Goal: Information Seeking & Learning: Learn about a topic

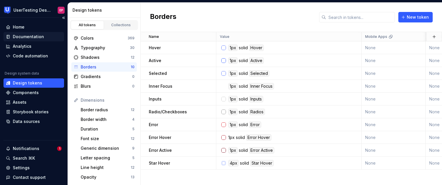
click at [30, 36] on div "Documentation" at bounding box center [28, 37] width 31 height 6
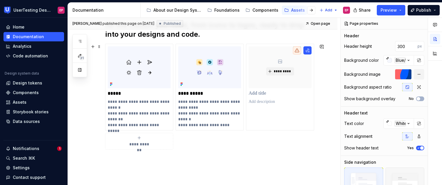
scroll to position [126, 0]
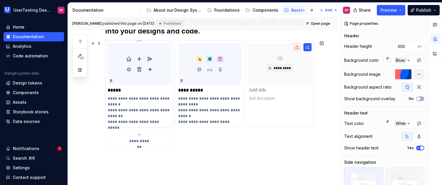
click at [122, 103] on p "**********" at bounding box center [139, 110] width 63 height 29
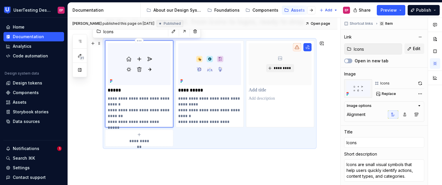
click at [108, 110] on p "**********" at bounding box center [139, 110] width 63 height 29
type textarea "*"
type textarea "Icons are small visual symbols that help users quickly identify actions, conten…"
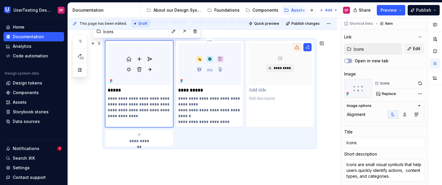
click at [179, 111] on p "**********" at bounding box center [209, 110] width 63 height 29
type textarea "*"
type input "Pictograms"
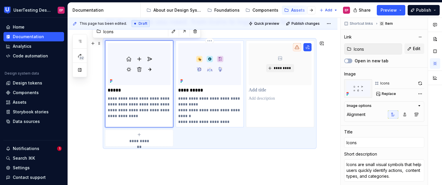
type textarea "Pictograms offer intuitive, consistent visuals to communicate key concepts acro…"
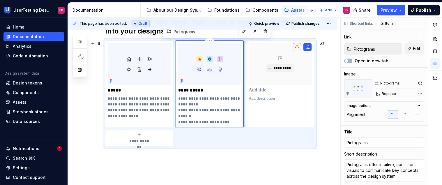
type textarea "*"
type textarea "Pictograms offer intuitive, consistent visuals to communicate key concepts acro…"
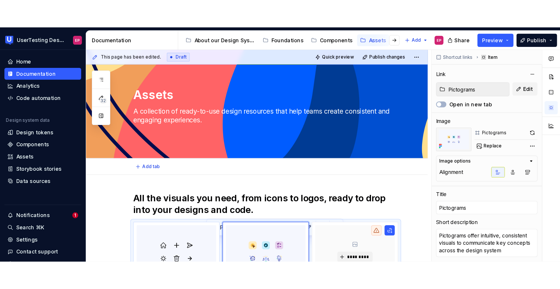
scroll to position [0, 0]
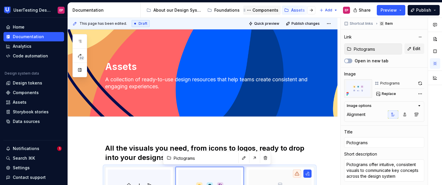
click at [257, 8] on div "Components" at bounding box center [266, 10] width 26 height 6
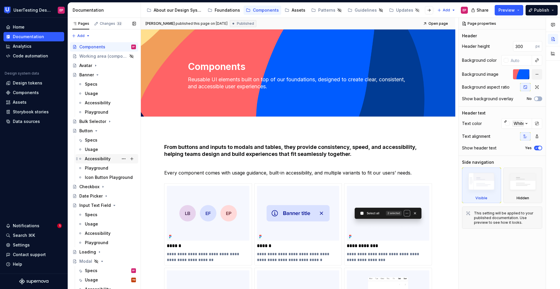
scroll to position [1, 0]
click at [89, 185] on div "Checkbox" at bounding box center [89, 186] width 20 height 6
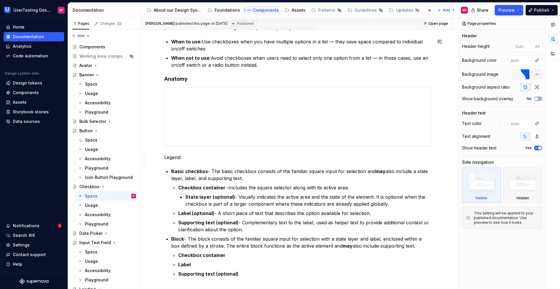
click at [265, 9] on div "Components" at bounding box center [266, 10] width 26 height 6
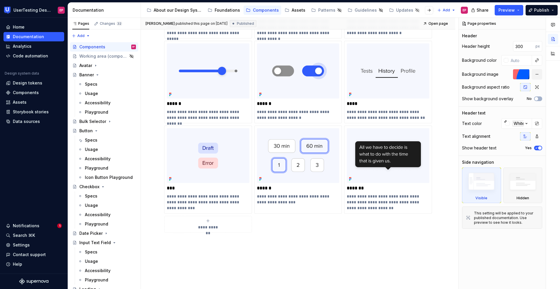
scroll to position [423, 0]
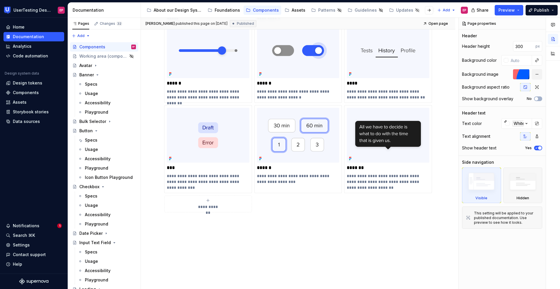
type textarea "*"
